Goal: Task Accomplishment & Management: Use online tool/utility

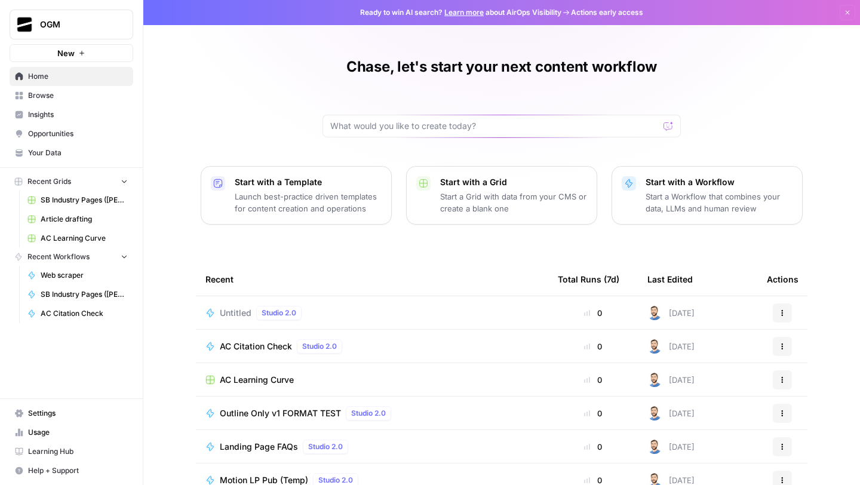
click at [75, 57] on button "New" at bounding box center [72, 53] width 124 height 18
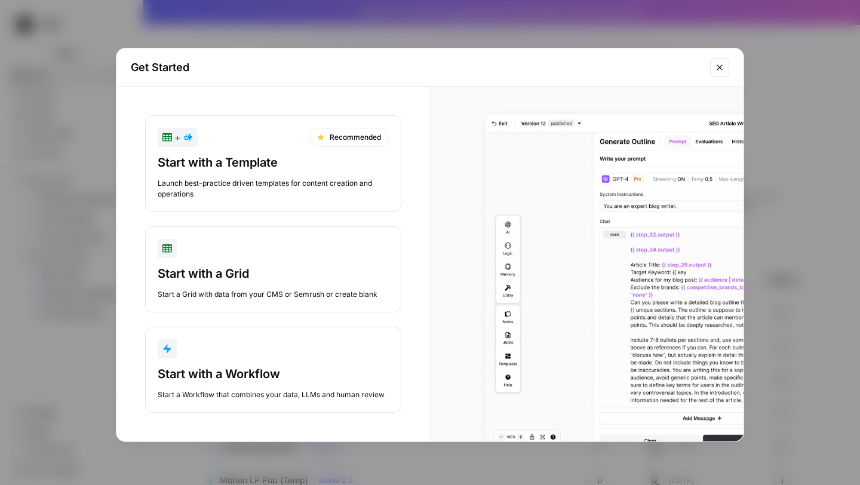
click at [268, 375] on div "Start with a Workflow" at bounding box center [273, 374] width 231 height 17
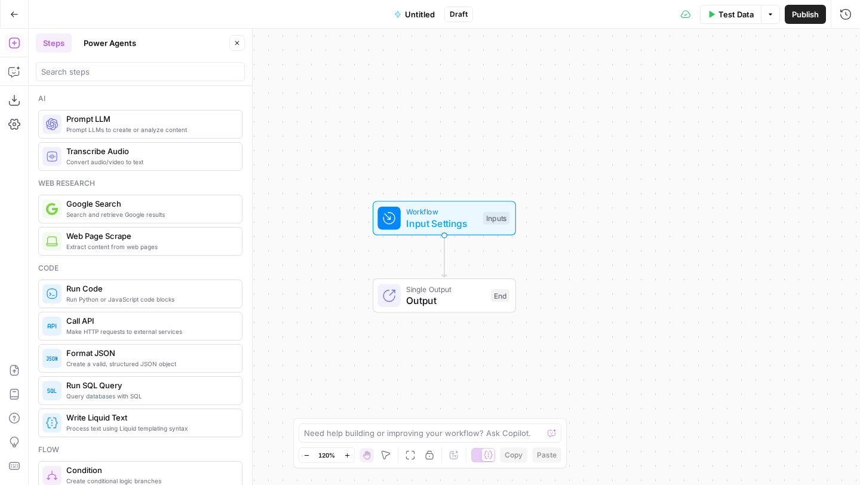
click at [130, 168] on div "Convert audio/video to text Transcribe Audio" at bounding box center [140, 156] width 204 height 29
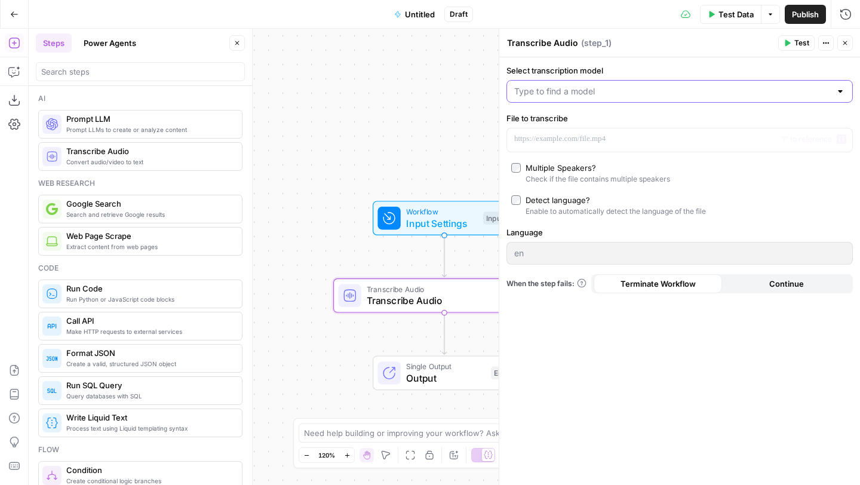
click at [631, 91] on input "Select transcription model" at bounding box center [672, 91] width 317 height 12
click at [636, 73] on label "Select transcription model" at bounding box center [680, 71] width 347 height 12
click at [636, 85] on input "Select transcription model" at bounding box center [672, 91] width 317 height 12
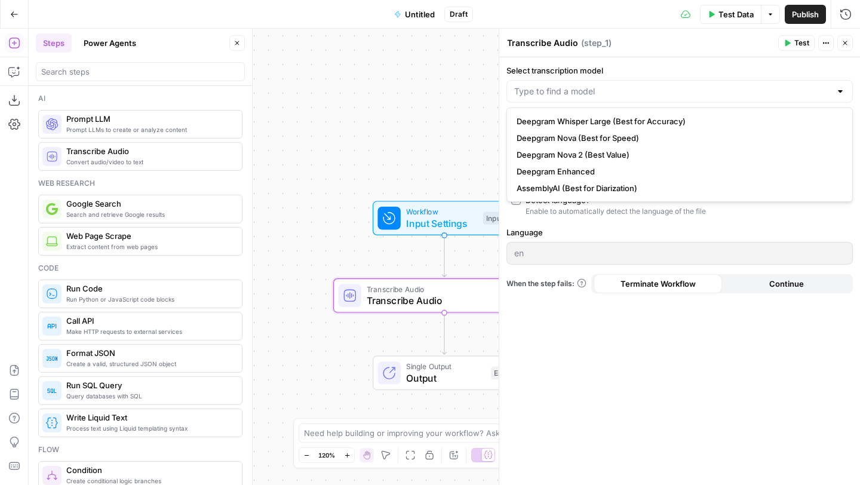
click at [648, 54] on header "Transcribe Audio Transcribe Audio ( step_1 ) Test Actions Close" at bounding box center [680, 43] width 361 height 29
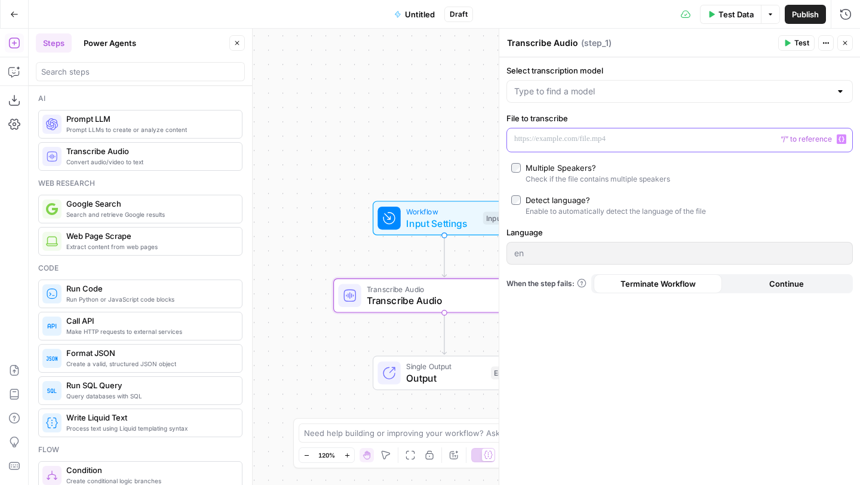
click at [648, 138] on p at bounding box center [670, 139] width 312 height 12
click at [847, 48] on button "Close" at bounding box center [846, 43] width 16 height 16
